Goal: Information Seeking & Learning: Learn about a topic

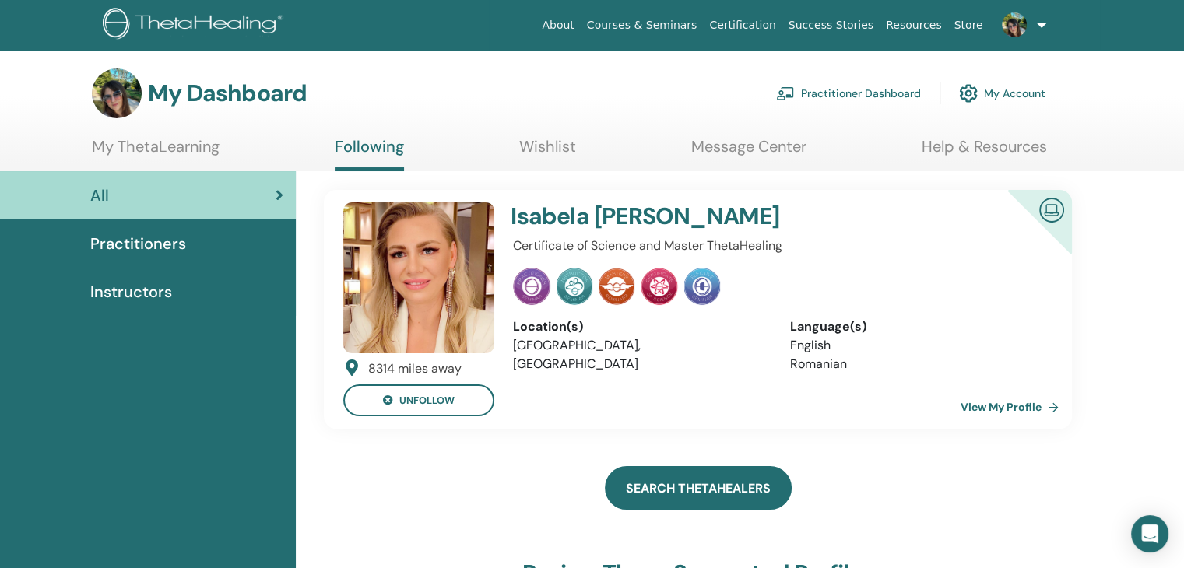
click at [750, 487] on link "Search ThetaHealers" at bounding box center [698, 488] width 187 height 44
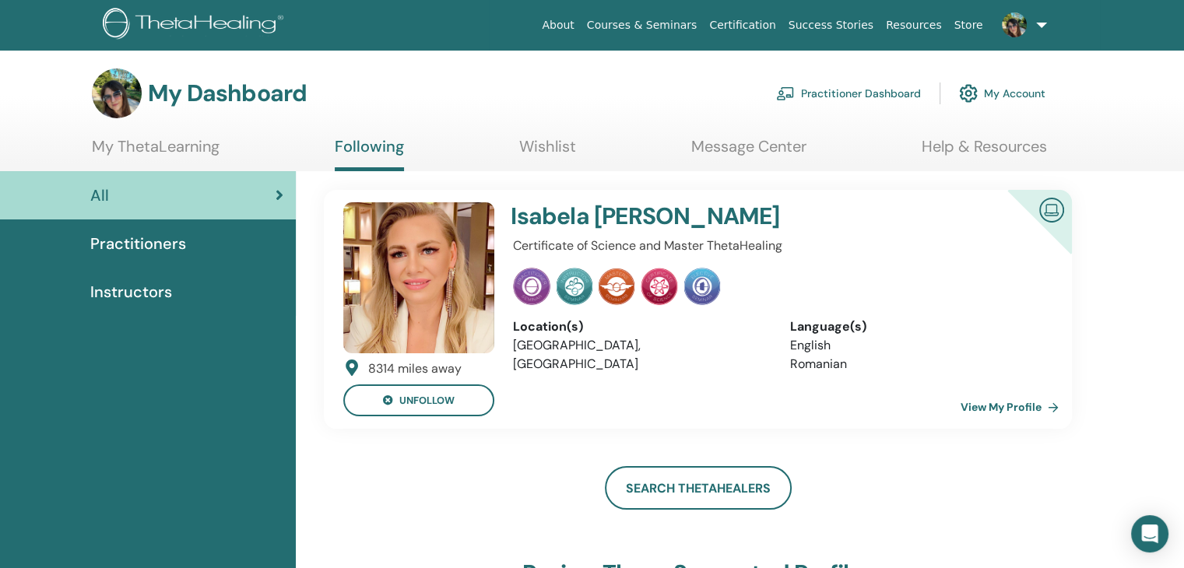
click at [144, 237] on span "Practitioners" at bounding box center [138, 243] width 96 height 23
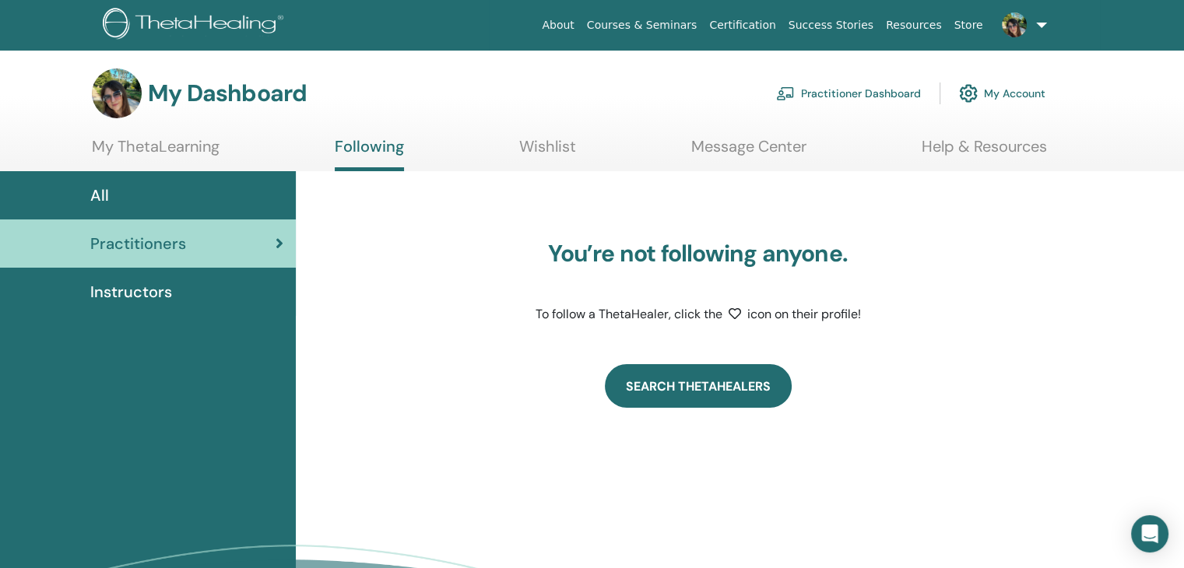
click at [699, 395] on link "Search ThetaHealers" at bounding box center [698, 386] width 187 height 44
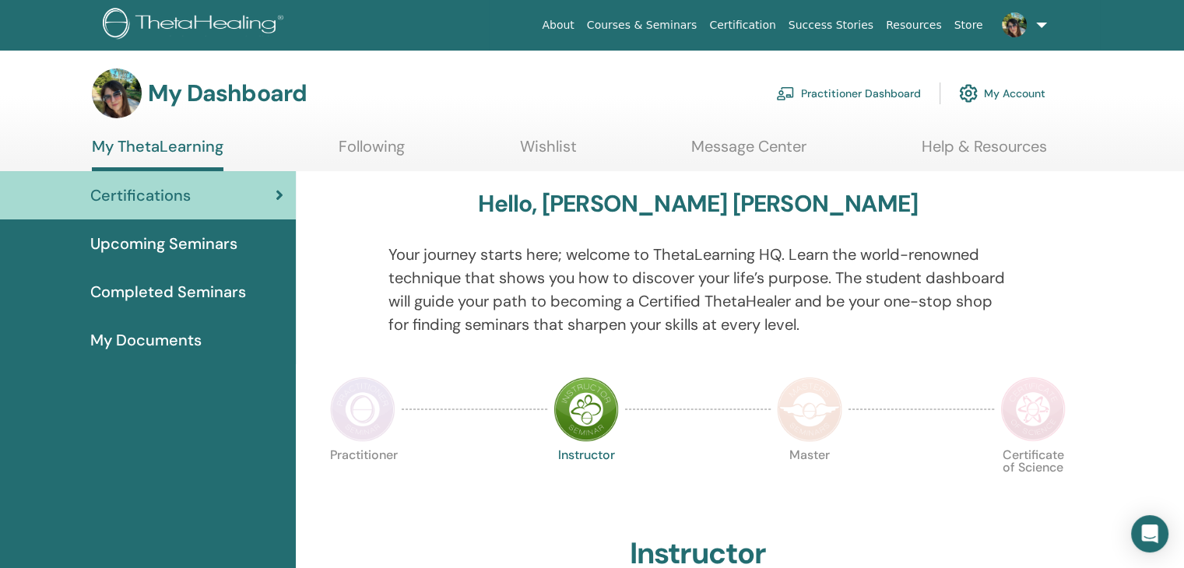
click at [216, 284] on span "Completed Seminars" at bounding box center [168, 291] width 156 height 23
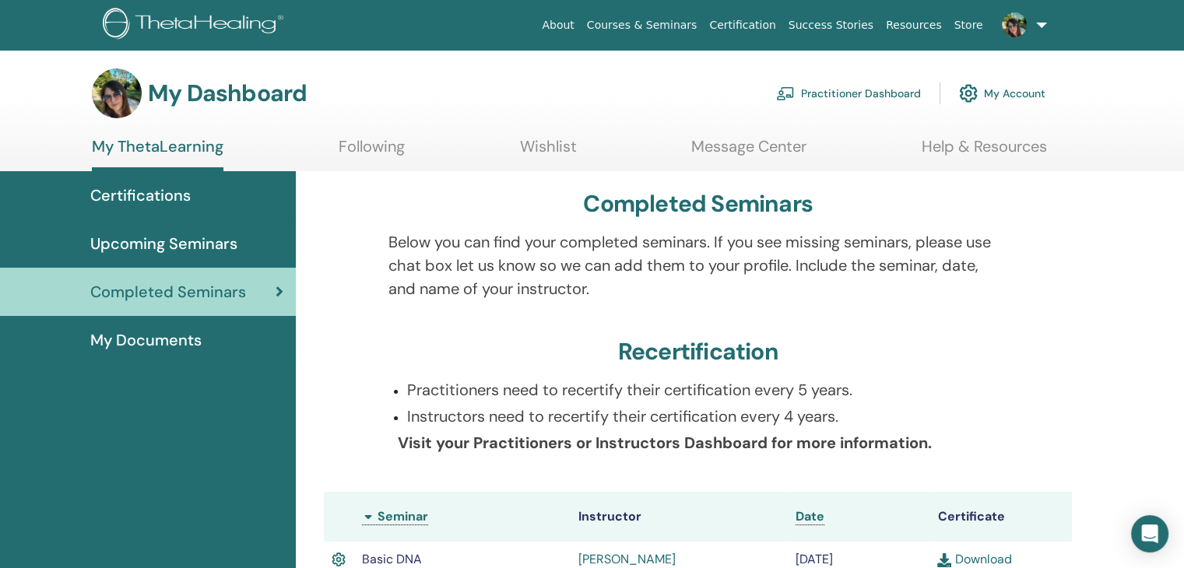
click at [181, 241] on span "Upcoming Seminars" at bounding box center [163, 243] width 147 height 23
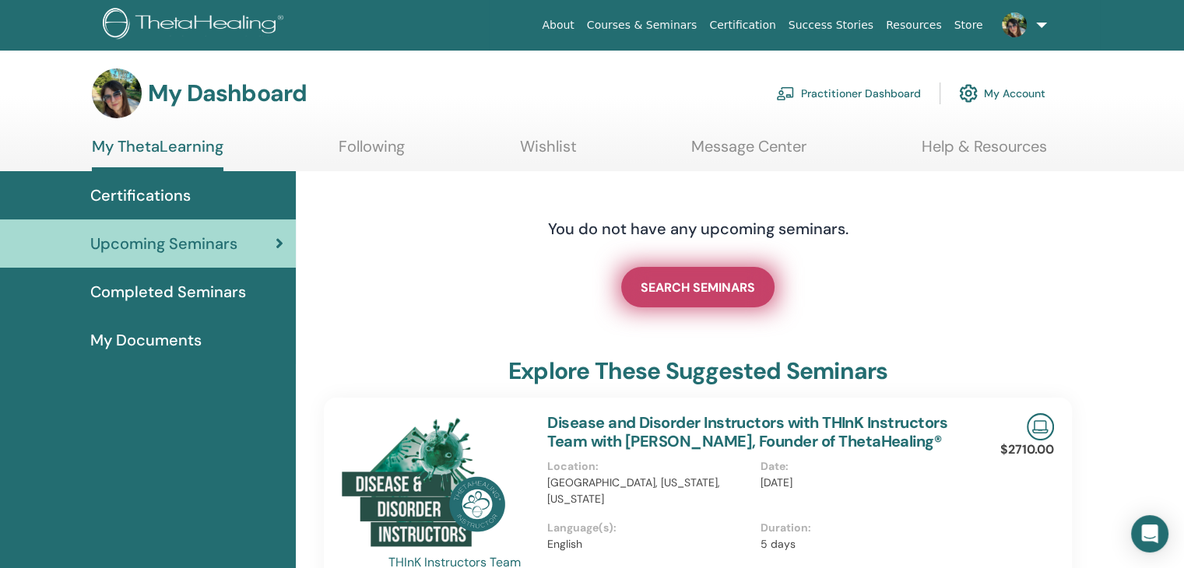
click at [701, 283] on span "SEARCH SEMINARS" at bounding box center [698, 287] width 114 height 16
